Goal: Task Accomplishment & Management: Manage account settings

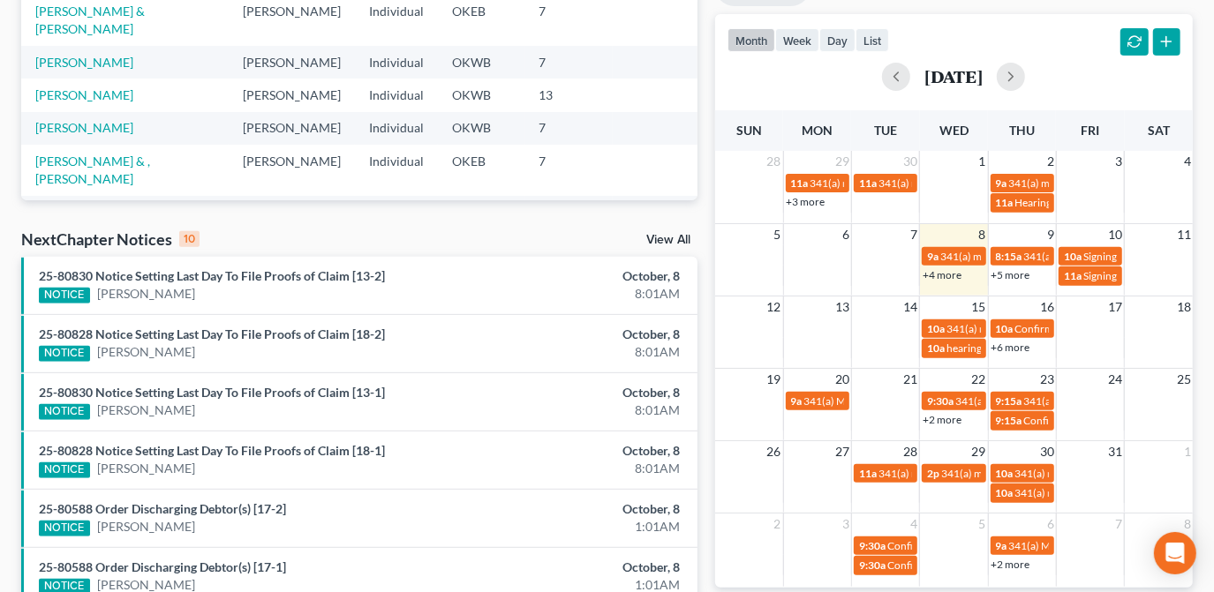
scroll to position [401, 0]
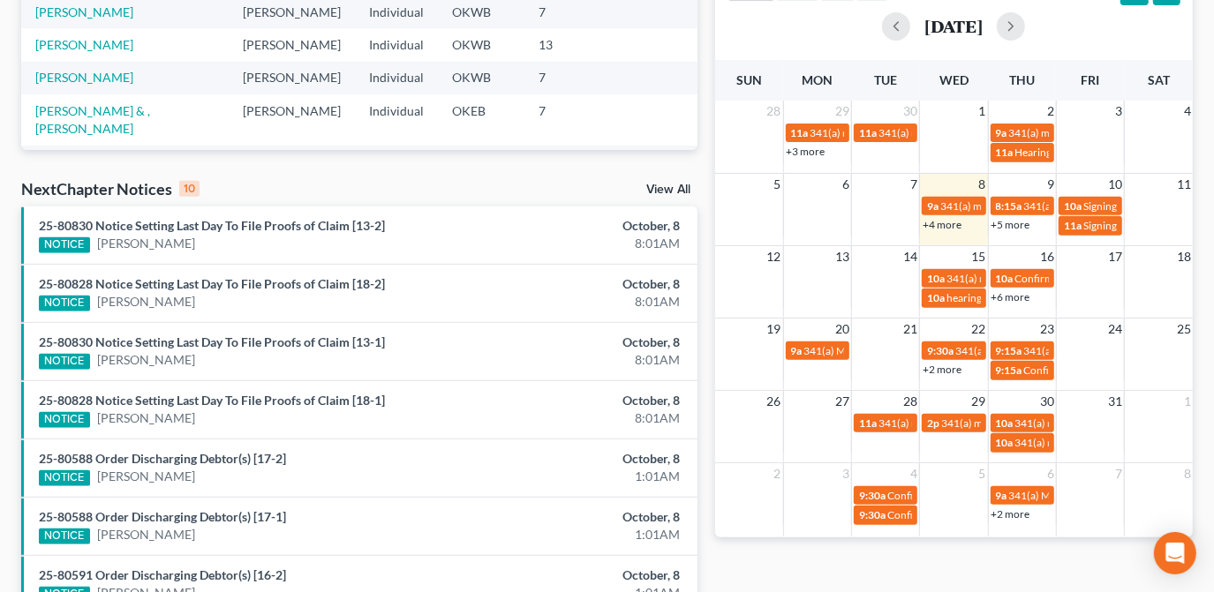
click at [951, 221] on link "+4 more" at bounding box center [942, 224] width 39 height 13
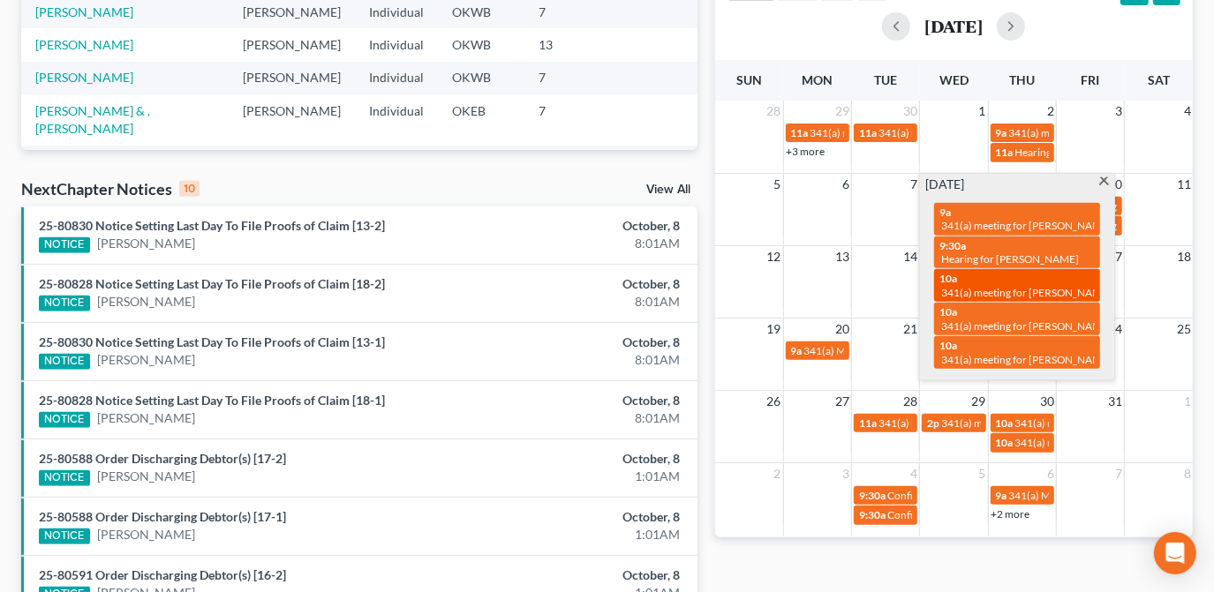
click at [1075, 286] on span "341(a) meeting for [PERSON_NAME]" at bounding box center [1026, 292] width 170 height 13
select select "Days"
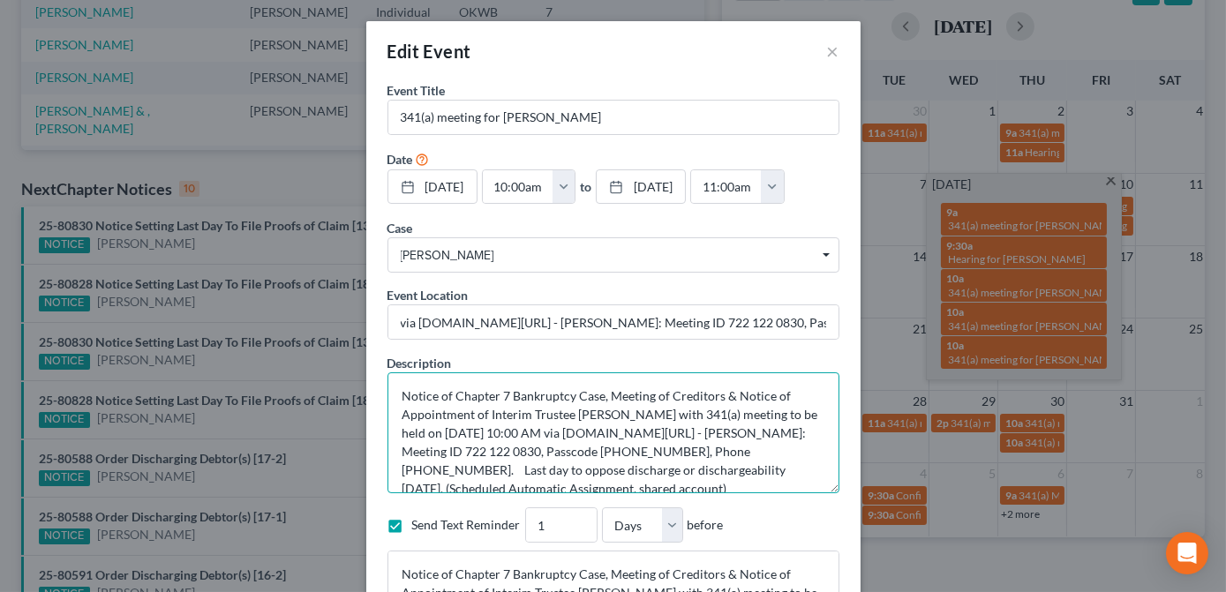
drag, startPoint x: 393, startPoint y: 446, endPoint x: 473, endPoint y: 445, distance: 80.4
click at [473, 445] on textarea "Notice of Chapter 7 Bankruptcy Case, Meeting of Creditors & Notice of Appointme…" at bounding box center [614, 433] width 452 height 121
drag, startPoint x: 447, startPoint y: 453, endPoint x: 421, endPoint y: 452, distance: 25.6
click at [447, 453] on textarea "Notice of Chapter 7 Bankruptcy Case, Meeting of Creditors & Notice of Appointme…" at bounding box center [614, 433] width 452 height 121
drag, startPoint x: 396, startPoint y: 450, endPoint x: 468, endPoint y: 453, distance: 72.5
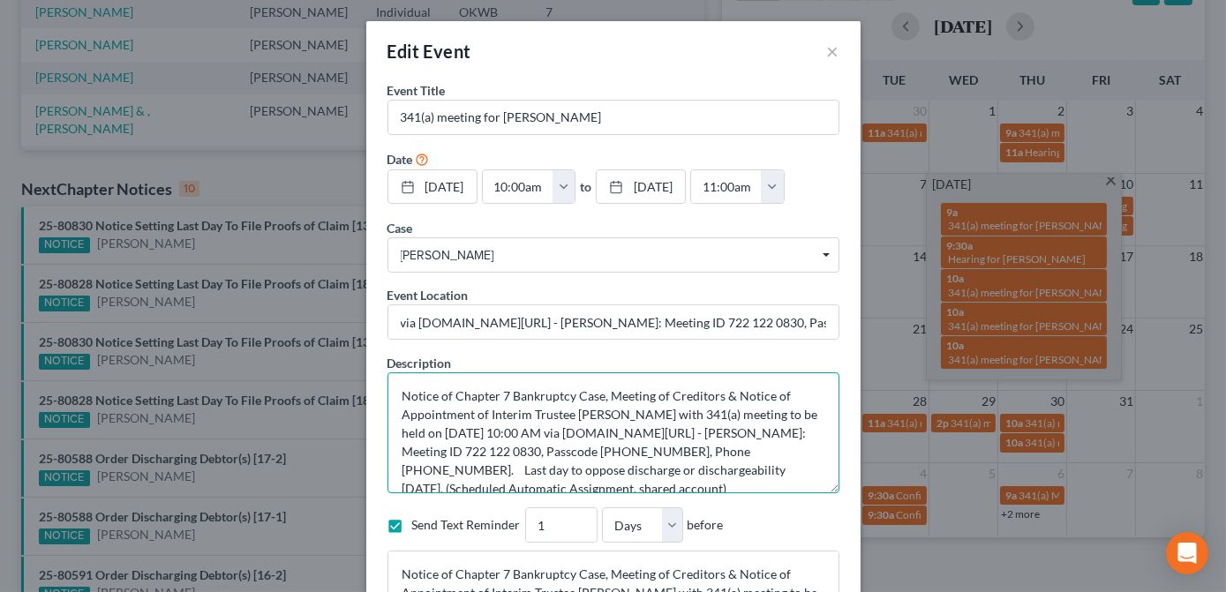
click at [468, 453] on textarea "Notice of Chapter 7 Bankruptcy Case, Meeting of Creditors & Notice of Appointme…" at bounding box center [614, 433] width 452 height 121
click at [492, 449] on textarea "Notice of Chapter 7 Bankruptcy Case, Meeting of Creditors & Notice of Appointme…" at bounding box center [614, 433] width 452 height 121
click at [728, 70] on div "Edit Event ×" at bounding box center [613, 51] width 494 height 60
click at [827, 55] on button "×" at bounding box center [833, 51] width 12 height 21
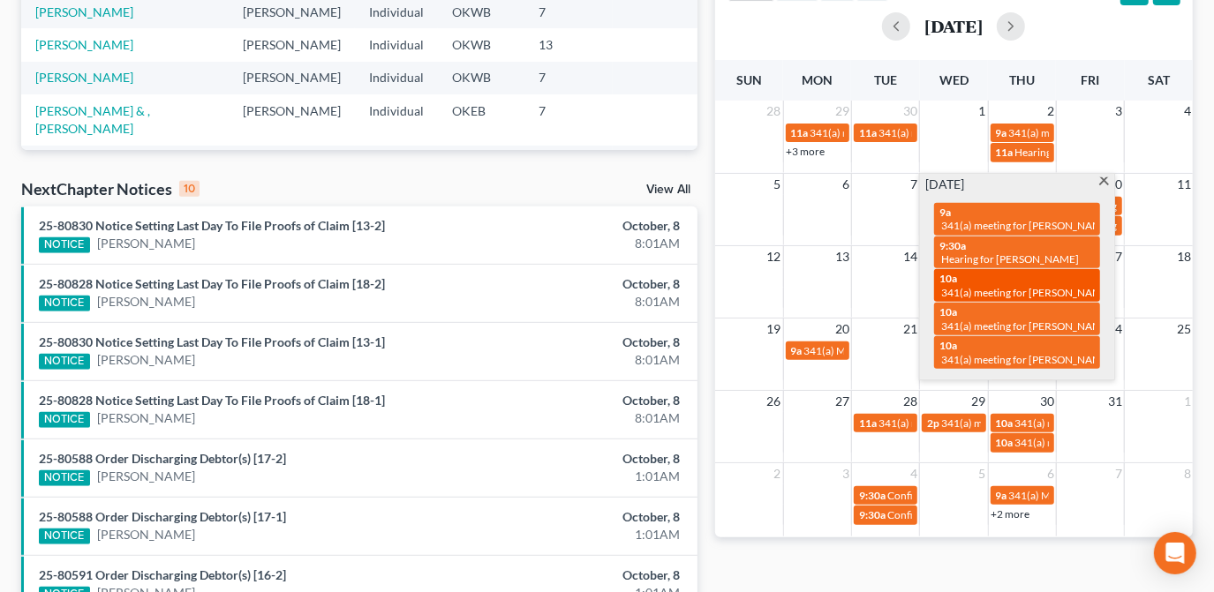
click at [1019, 293] on span "341(a) meeting for [PERSON_NAME]" at bounding box center [1026, 292] width 170 height 13
select select "Days"
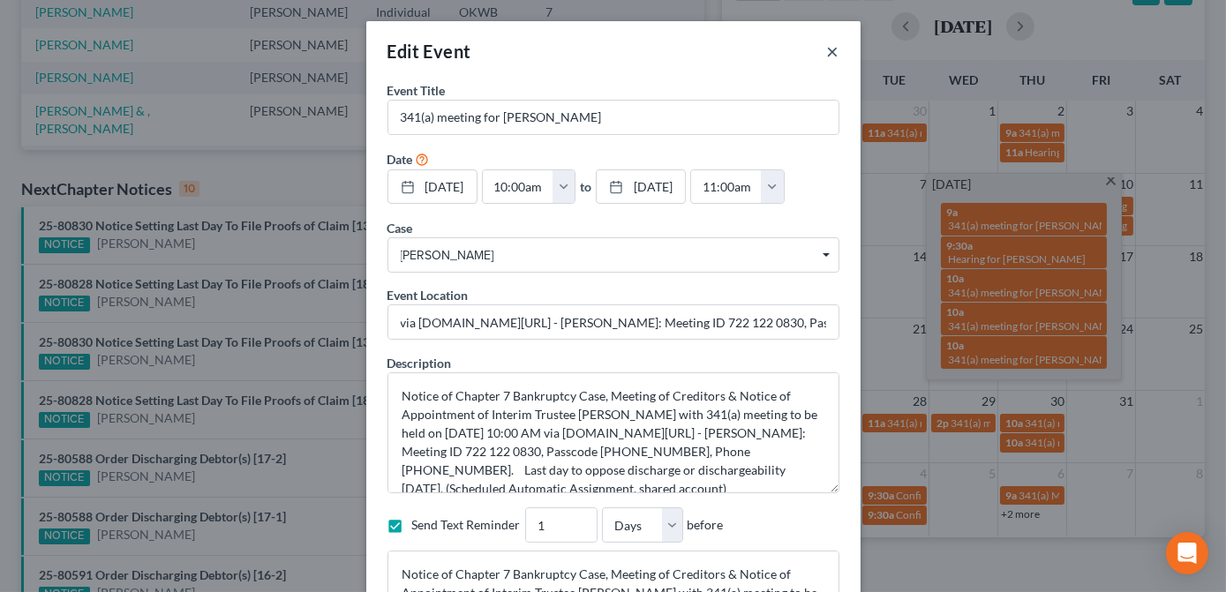
drag, startPoint x: 823, startPoint y: 51, endPoint x: 948, endPoint y: 163, distance: 168.2
click at [827, 51] on button "×" at bounding box center [833, 51] width 12 height 21
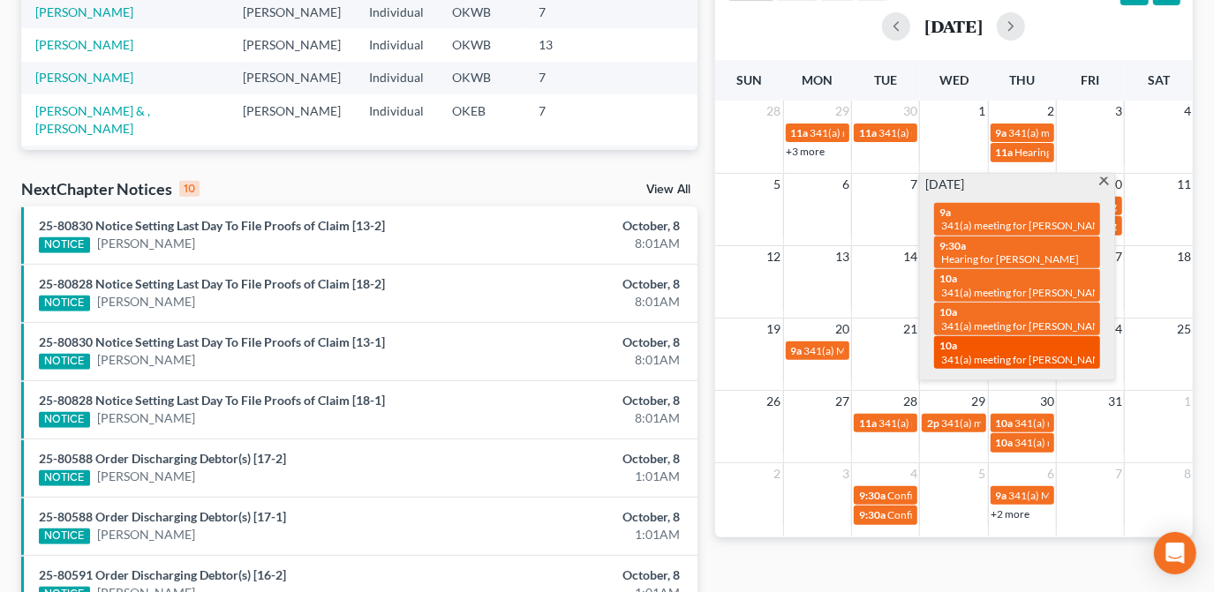
click at [1038, 346] on div "10a 341(a) meeting for [PERSON_NAME] & [PERSON_NAME]" at bounding box center [1016, 352] width 155 height 27
select select "Days"
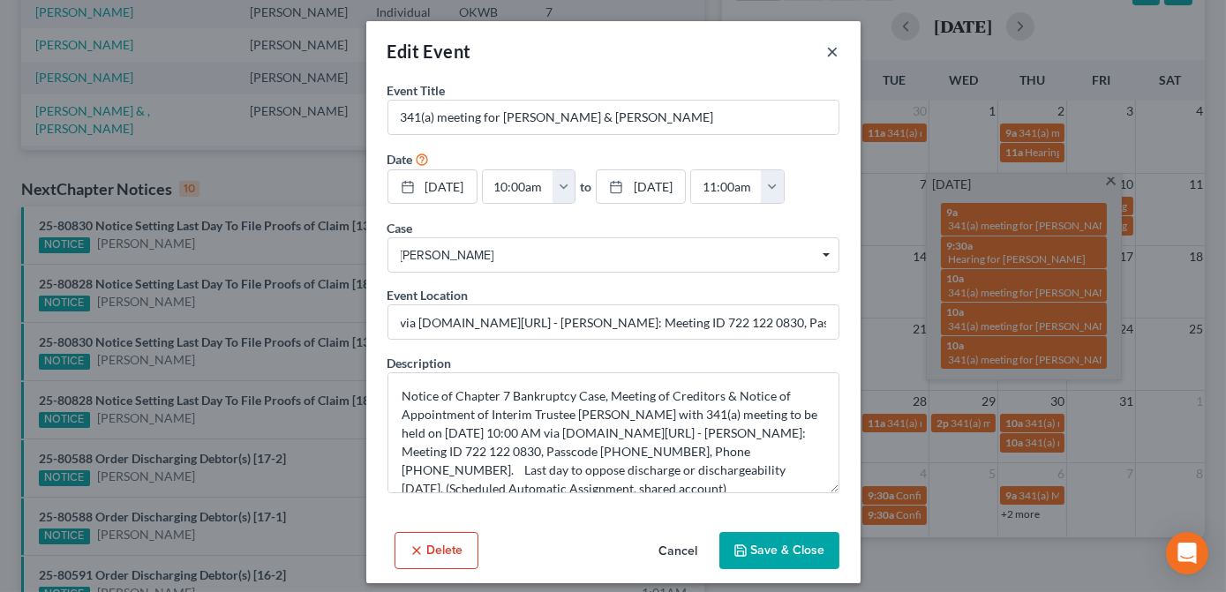
click at [832, 55] on button "×" at bounding box center [833, 51] width 12 height 21
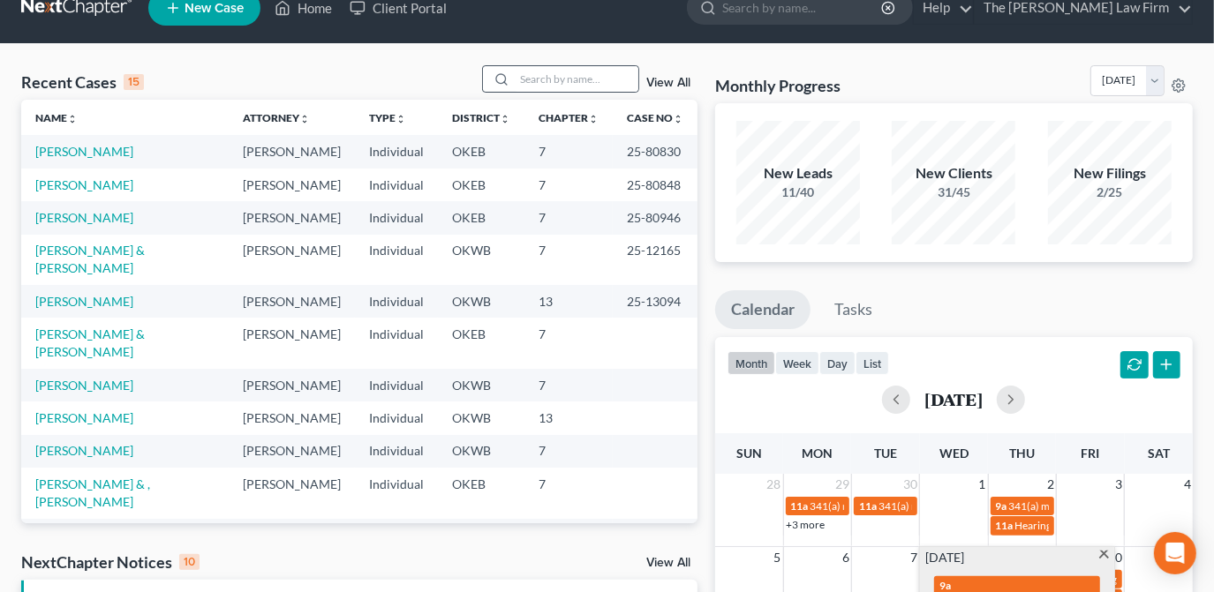
scroll to position [0, 0]
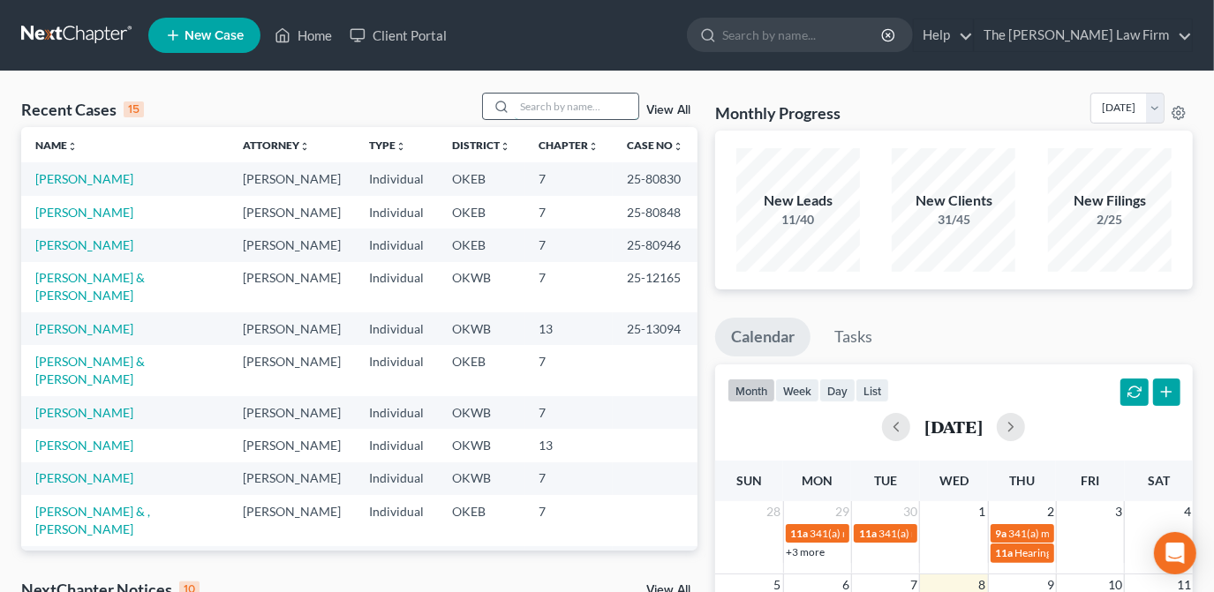
click at [562, 104] on input "search" at bounding box center [577, 107] width 124 height 26
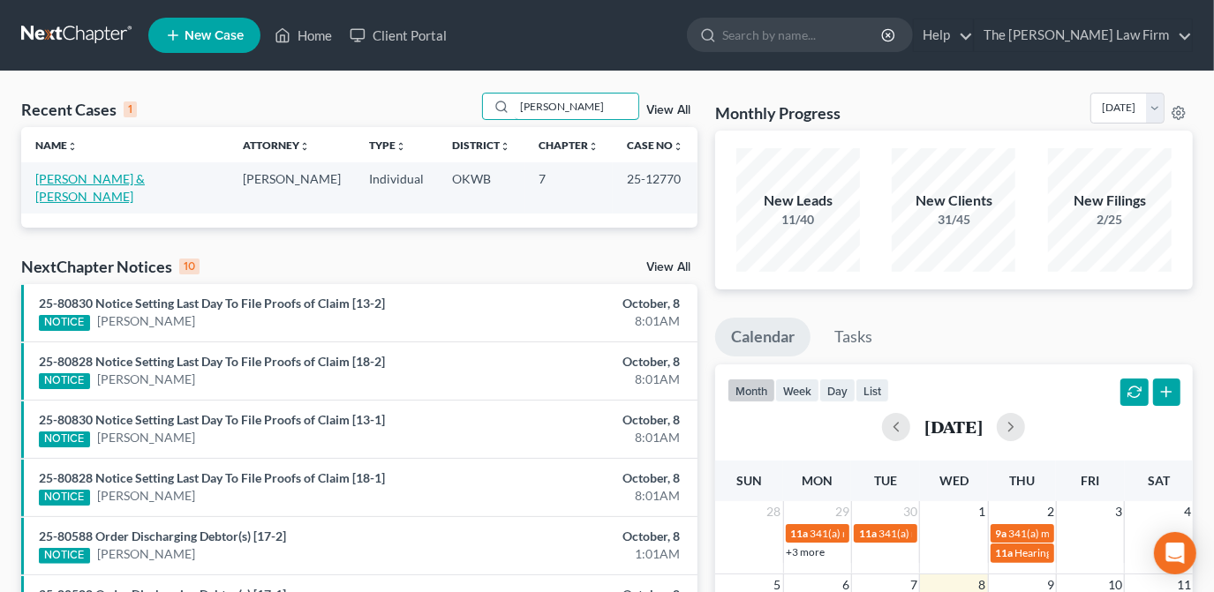
type input "[PERSON_NAME]"
click at [145, 180] on link "[PERSON_NAME] & [PERSON_NAME]" at bounding box center [89, 187] width 109 height 33
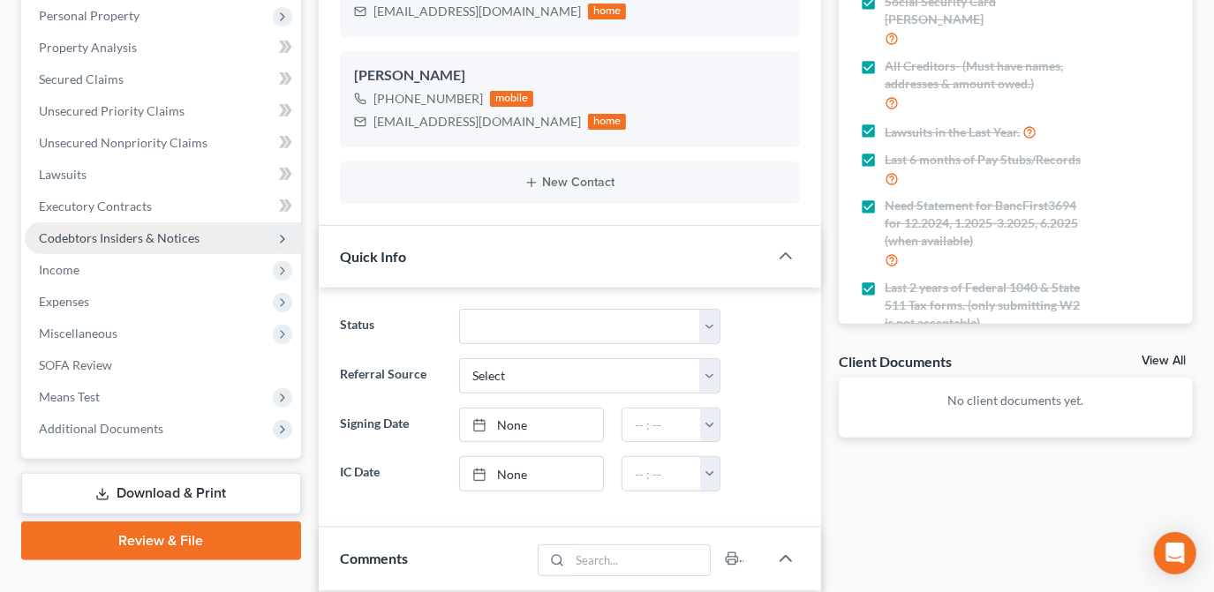
scroll to position [110, 0]
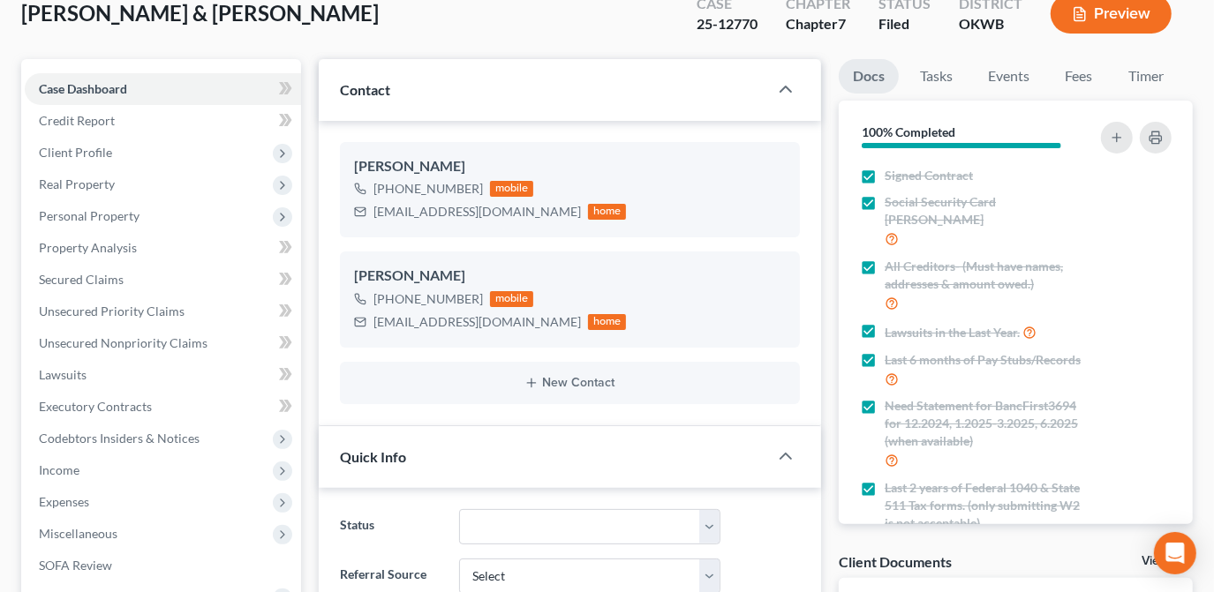
click at [629, 24] on div "[PERSON_NAME] & [PERSON_NAME] Upgraded Case 25-12770 Chapter Chapter 7 Status F…" at bounding box center [607, 20] width 1172 height 77
click at [587, 32] on div "[PERSON_NAME] & [PERSON_NAME] Upgraded Case 25-12770 Chapter Chapter 7 Status F…" at bounding box center [607, 20] width 1172 height 77
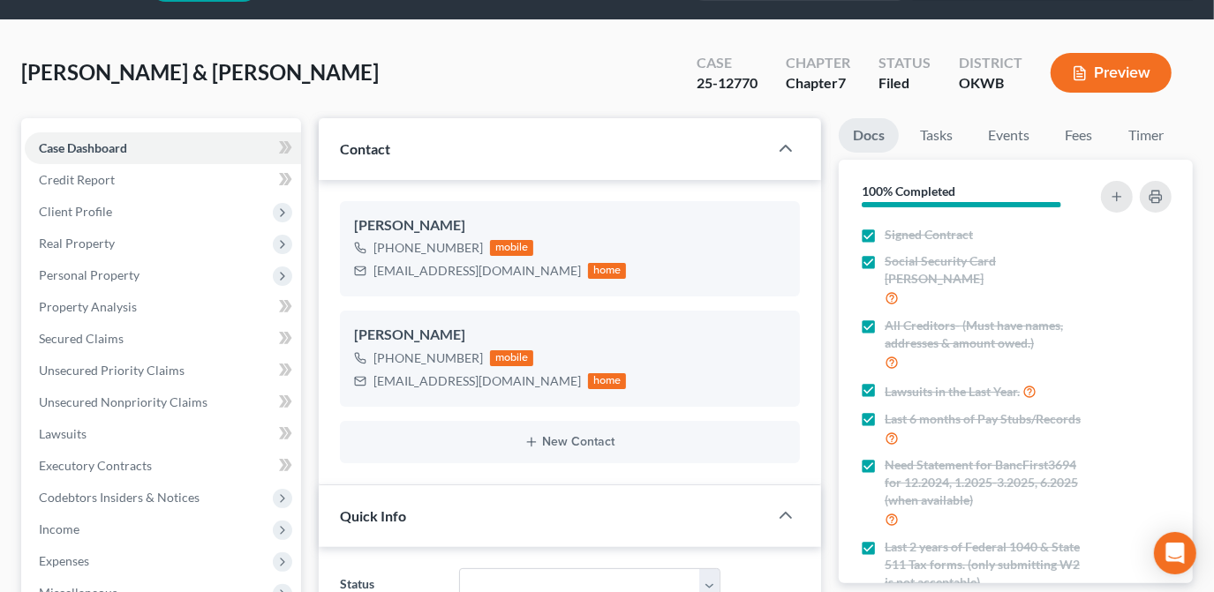
scroll to position [0, 0]
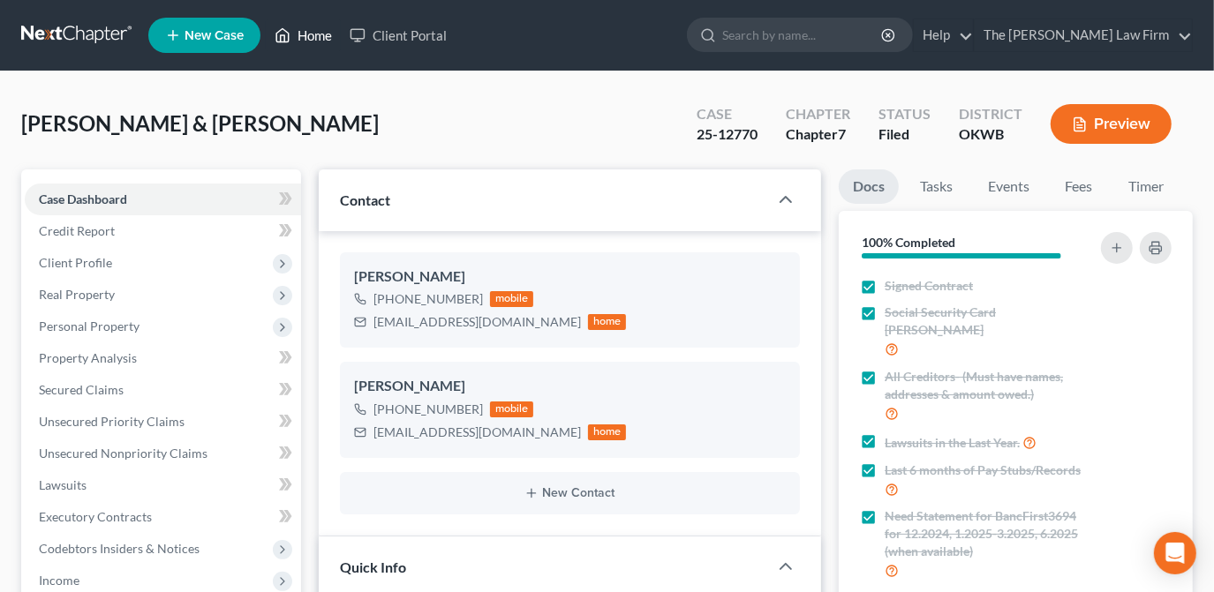
click at [325, 42] on link "Home" at bounding box center [303, 35] width 75 height 32
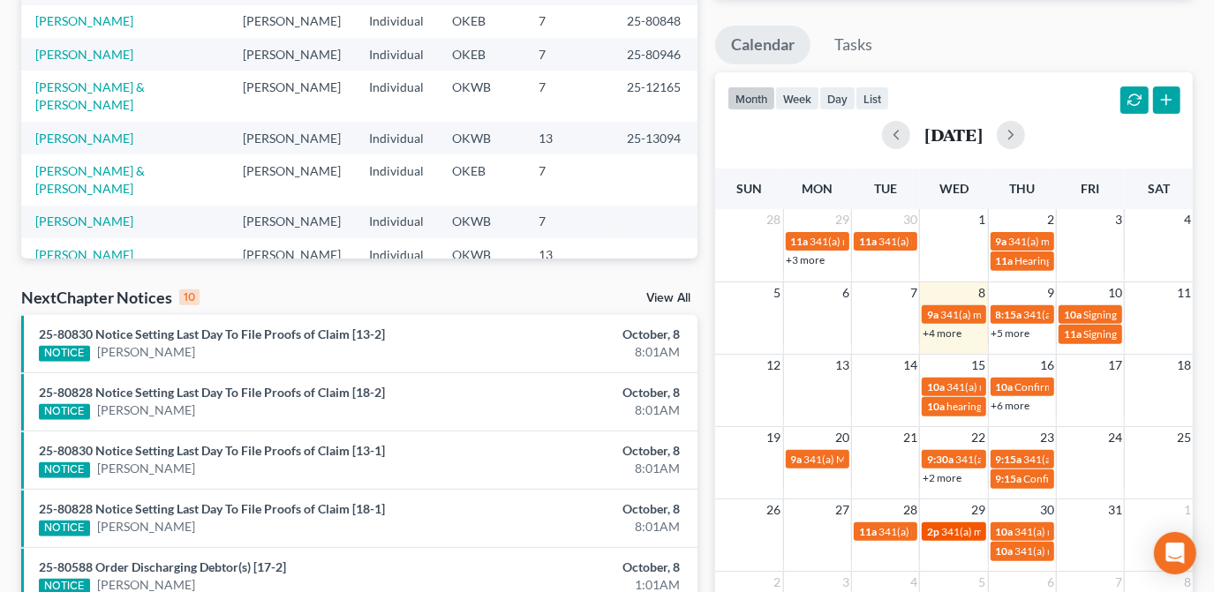
scroll to position [401, 0]
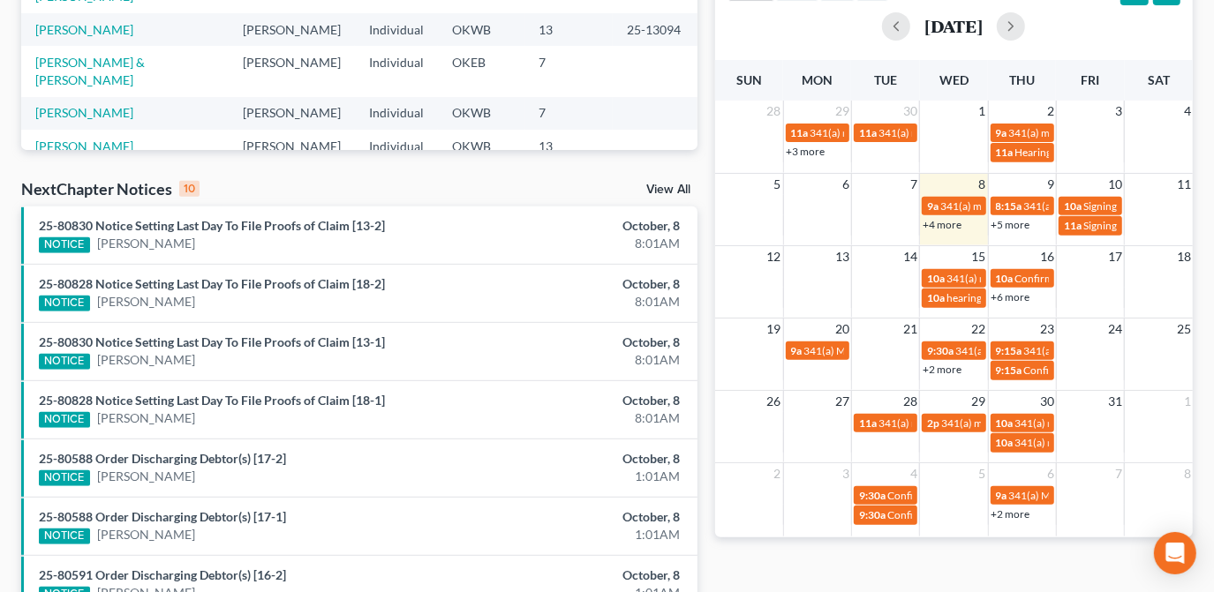
click at [951, 218] on link "+4 more" at bounding box center [942, 224] width 39 height 13
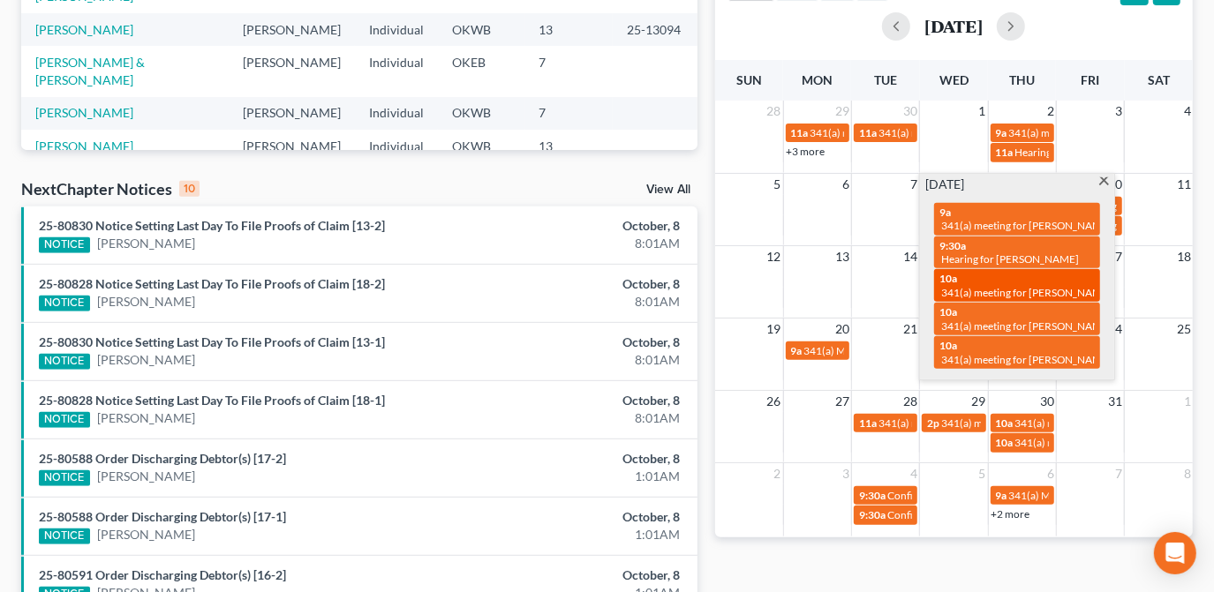
click at [997, 283] on div "10a 341(a) meeting for [PERSON_NAME]" at bounding box center [1016, 285] width 155 height 27
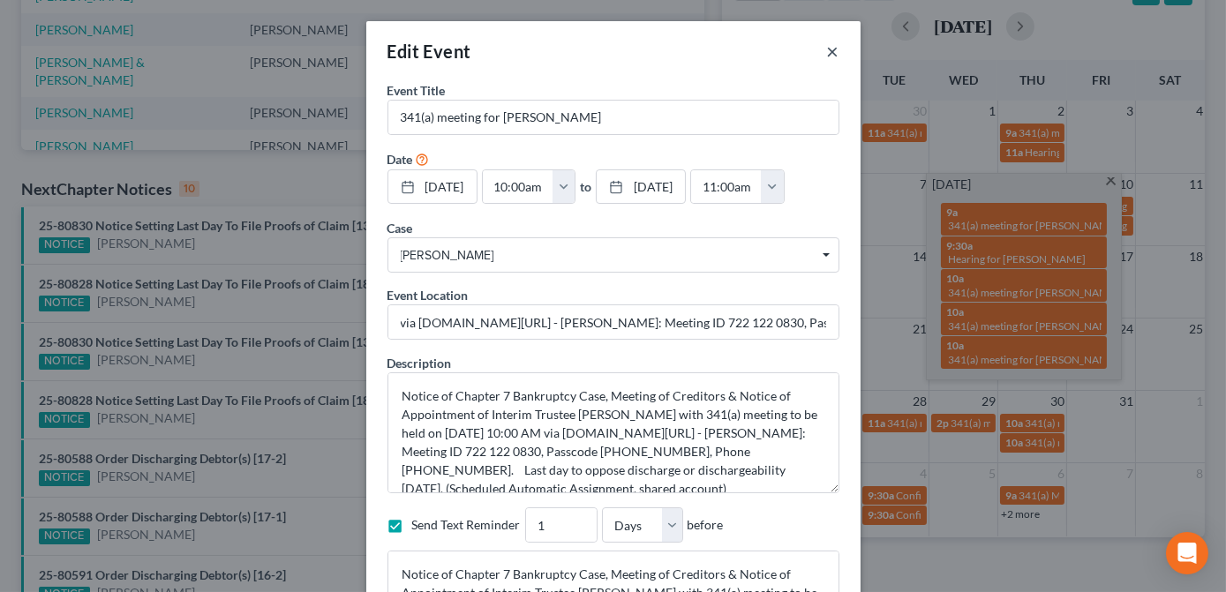
click at [830, 53] on button "×" at bounding box center [833, 51] width 12 height 21
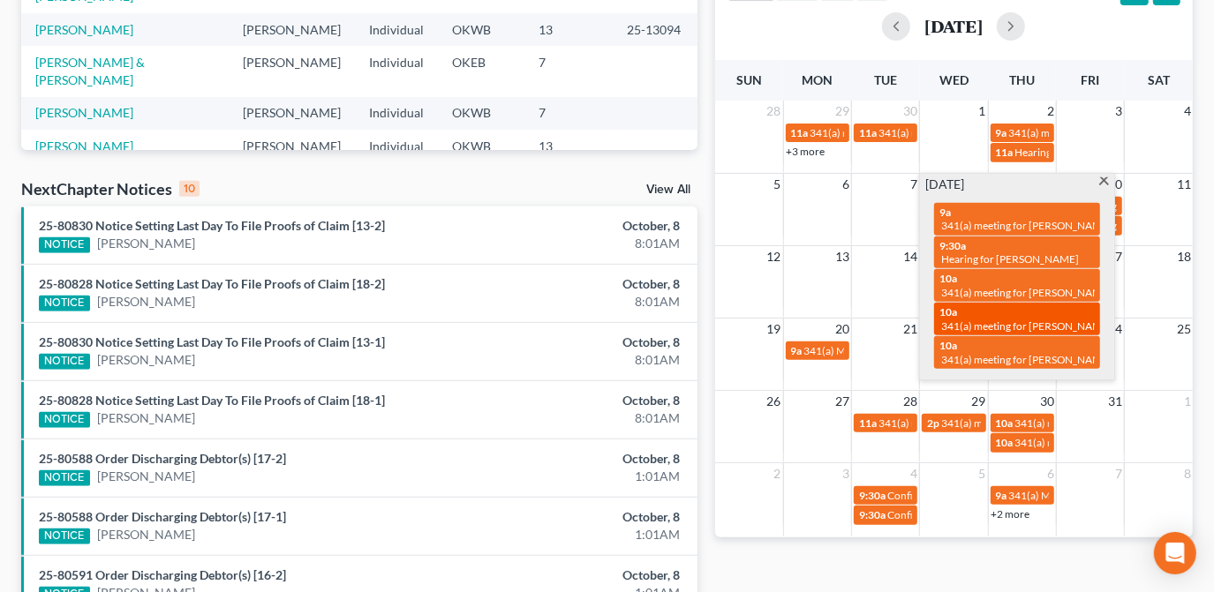
click at [985, 314] on div "10a 341(a) meeting for [PERSON_NAME] & [PERSON_NAME]" at bounding box center [1016, 319] width 155 height 27
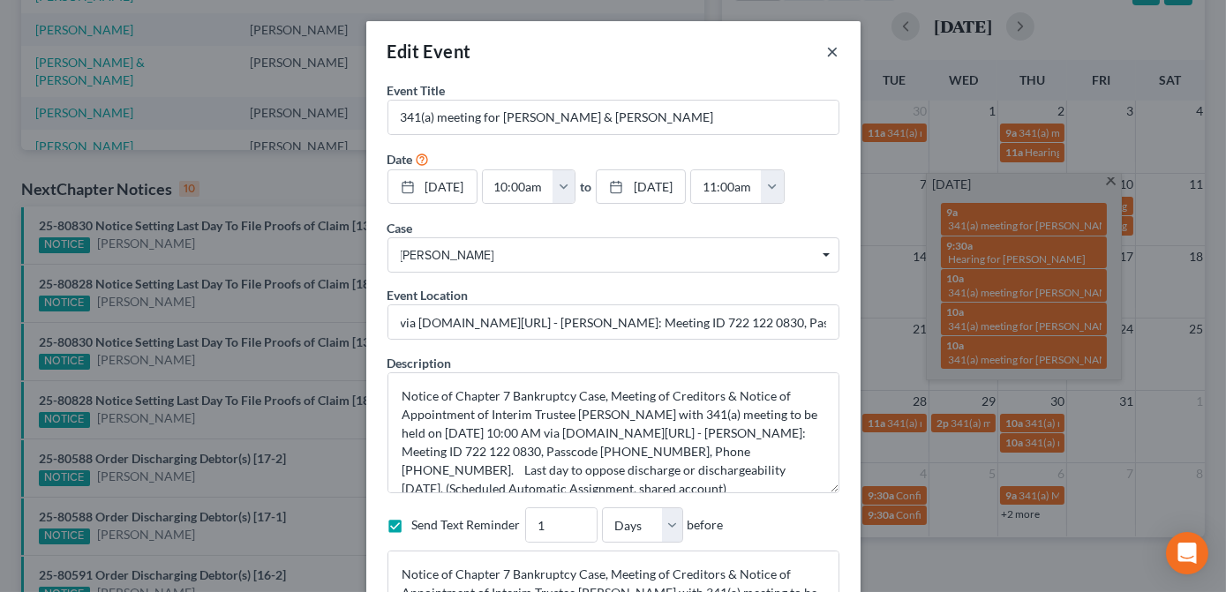
click at [829, 47] on button "×" at bounding box center [833, 51] width 12 height 21
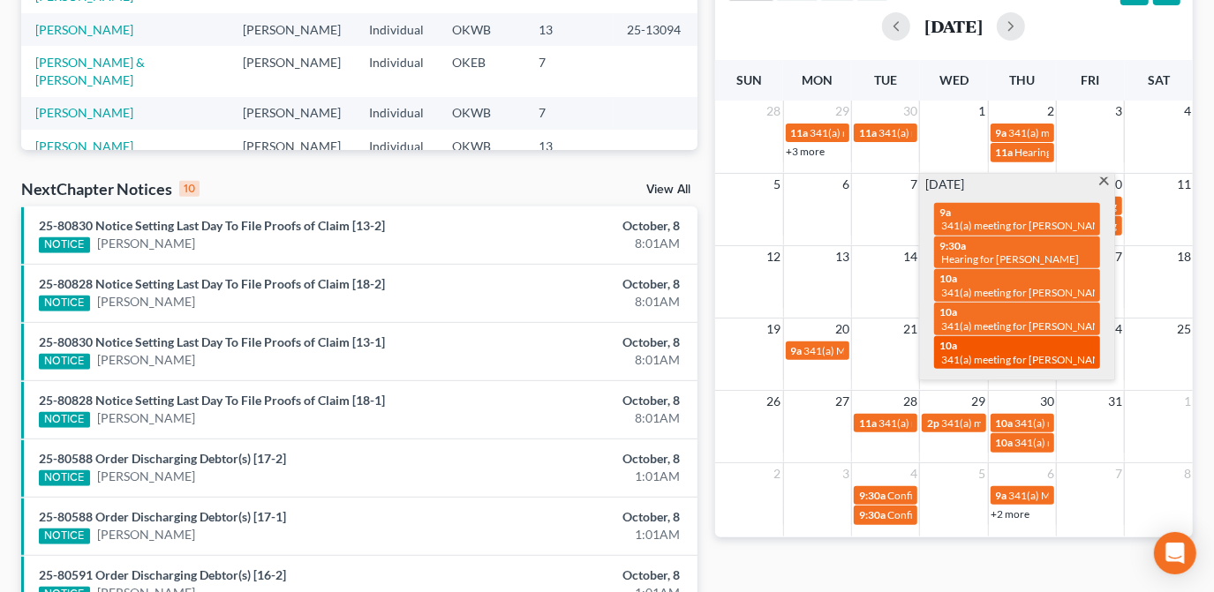
click at [991, 348] on div "10a 341(a) meeting for [PERSON_NAME] & [PERSON_NAME]" at bounding box center [1016, 352] width 155 height 27
select select "Days"
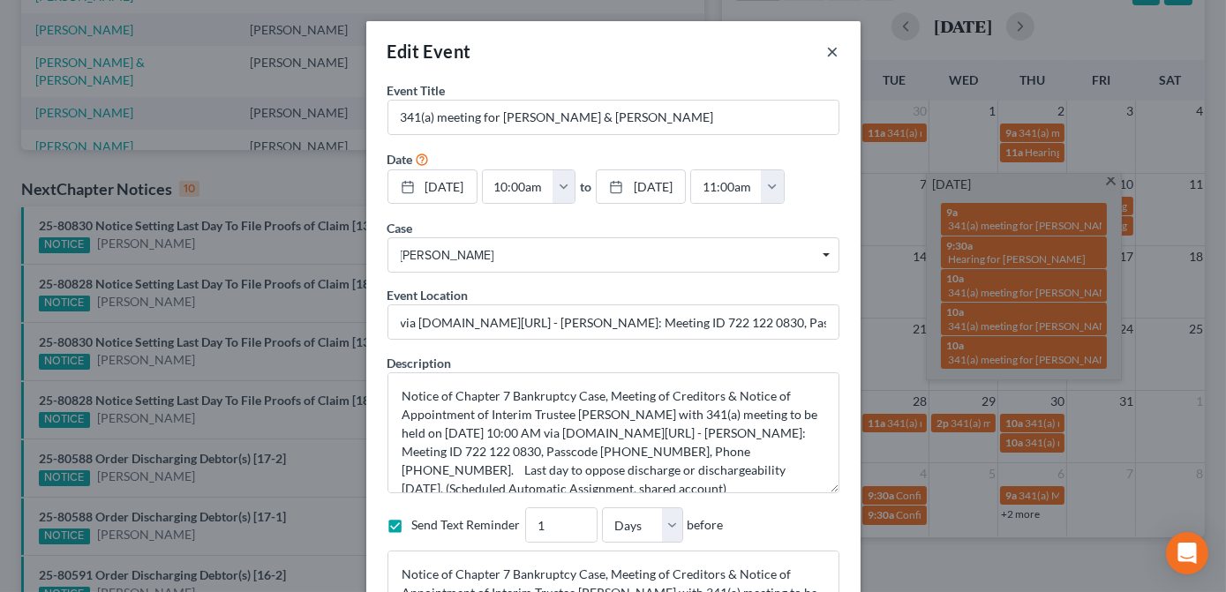
click at [827, 49] on button "×" at bounding box center [833, 51] width 12 height 21
